Goal: Information Seeking & Learning: Learn about a topic

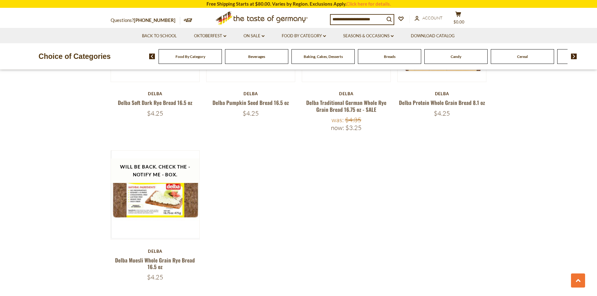
scroll to position [376, 0]
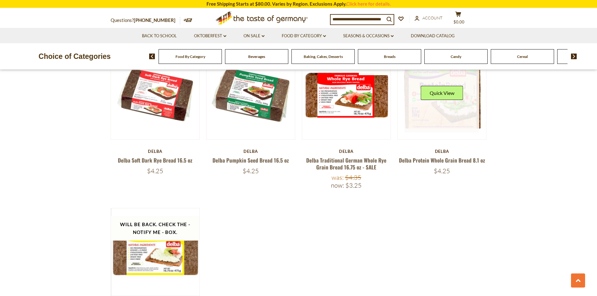
click at [443, 116] on link at bounding box center [442, 95] width 75 height 75
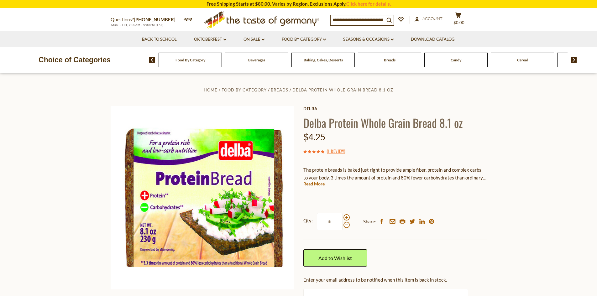
scroll to position [31, 0]
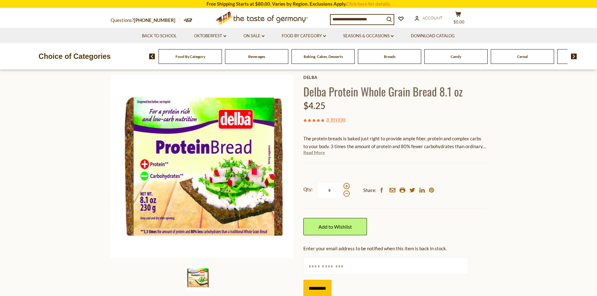
click at [317, 151] on link "Read More" at bounding box center [314, 153] width 21 height 6
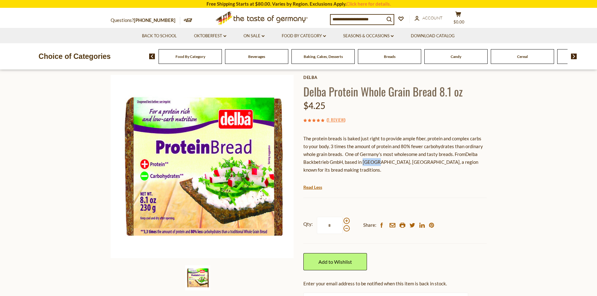
drag, startPoint x: 363, startPoint y: 161, endPoint x: 376, endPoint y: 161, distance: 12.6
click at [376, 161] on span "Delba Backbetrieb GmbH, based in [GEOGRAPHIC_DATA], [GEOGRAPHIC_DATA], a region…" at bounding box center [391, 161] width 175 height 21
copy span "Uelzen"
